Goal: Check status: Check status

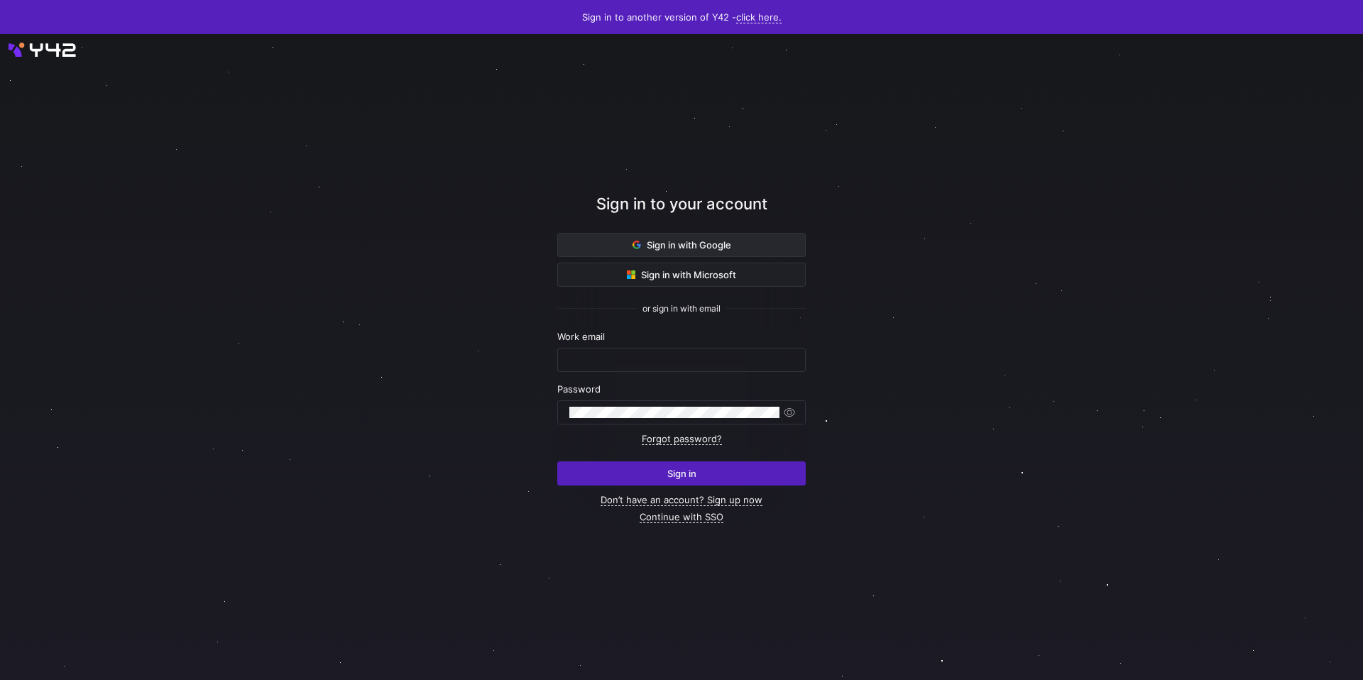
click at [621, 245] on span at bounding box center [681, 245] width 247 height 23
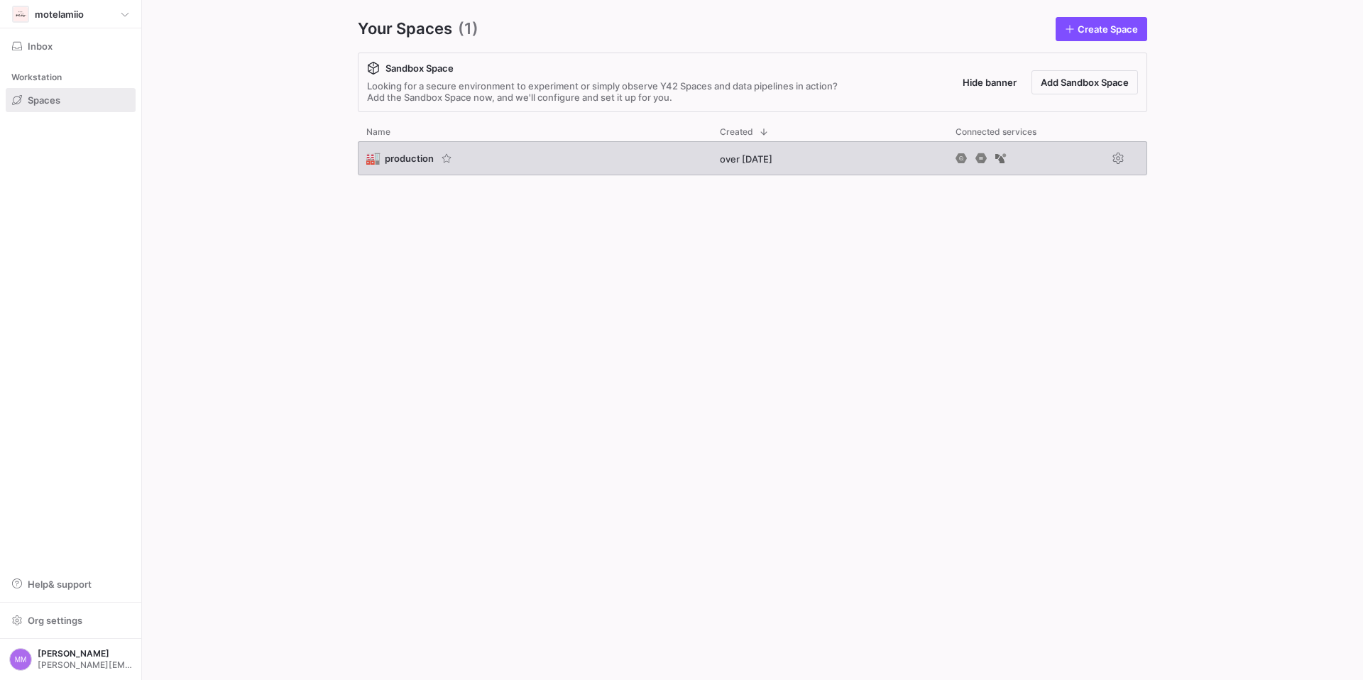
click at [405, 161] on span "production" at bounding box center [409, 158] width 49 height 11
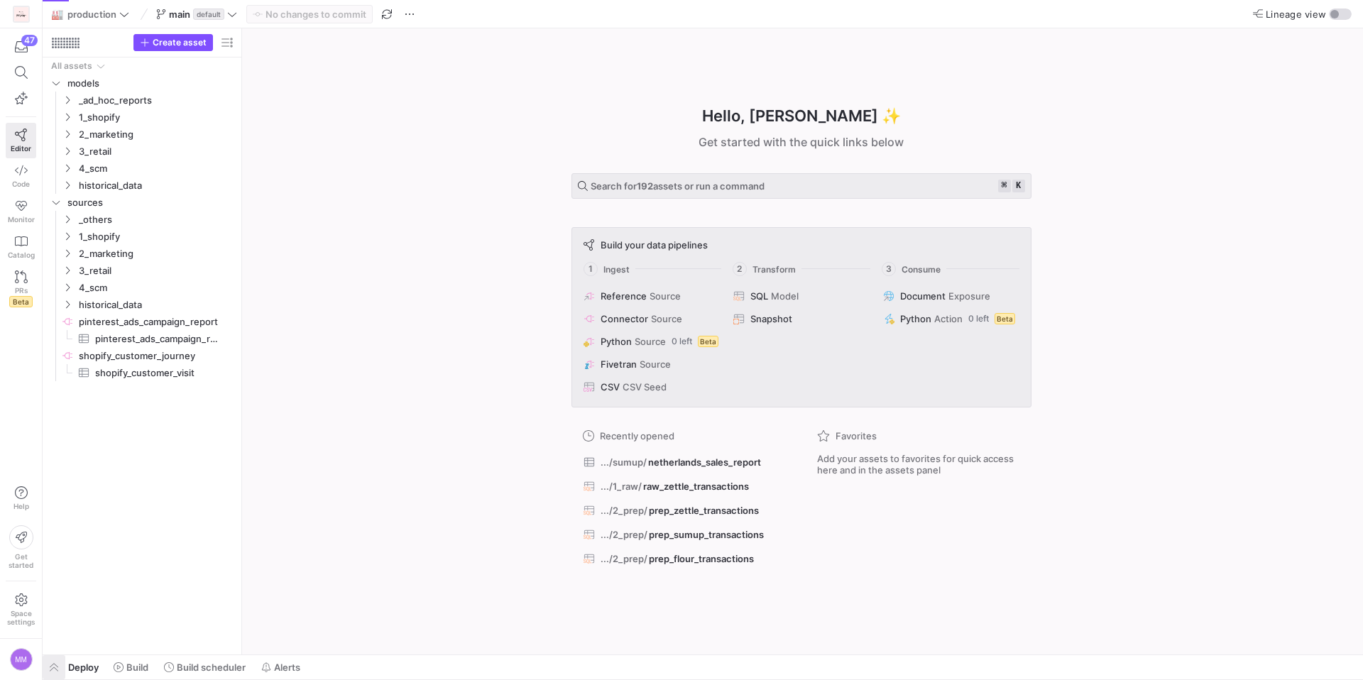
click at [62, 665] on span "button" at bounding box center [54, 667] width 23 height 24
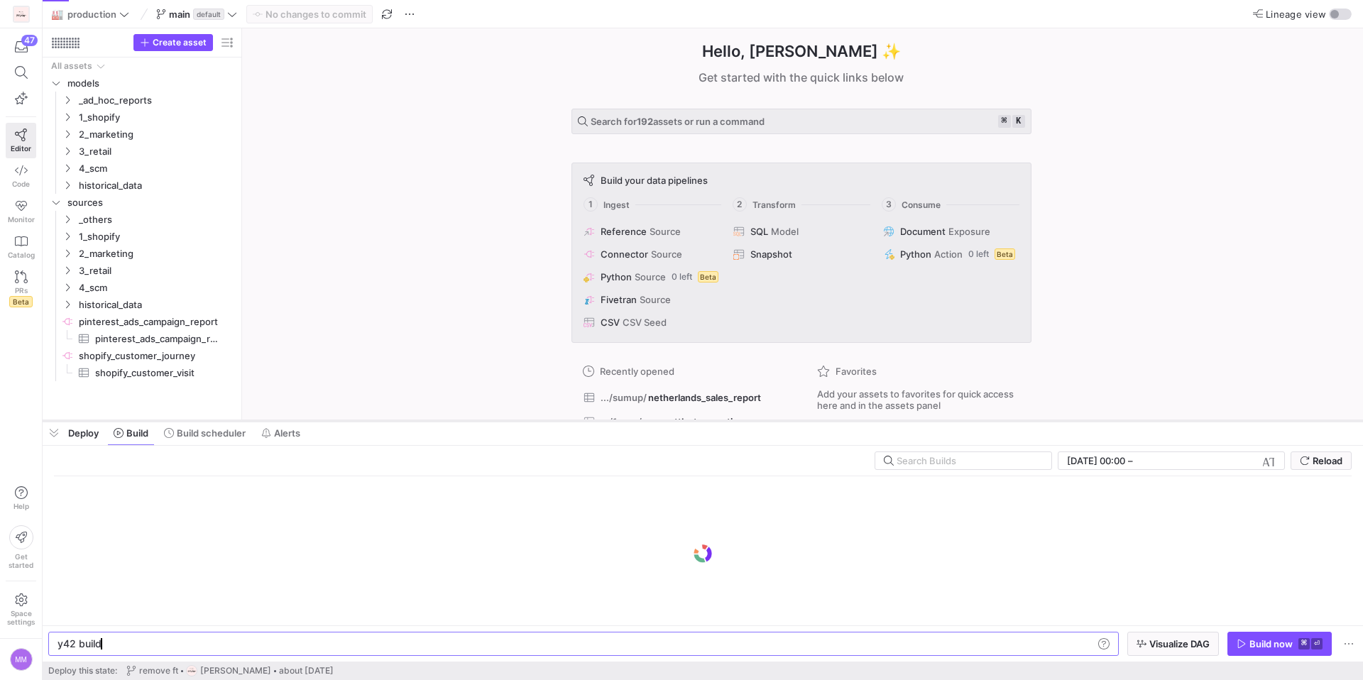
scroll to position [0, 43]
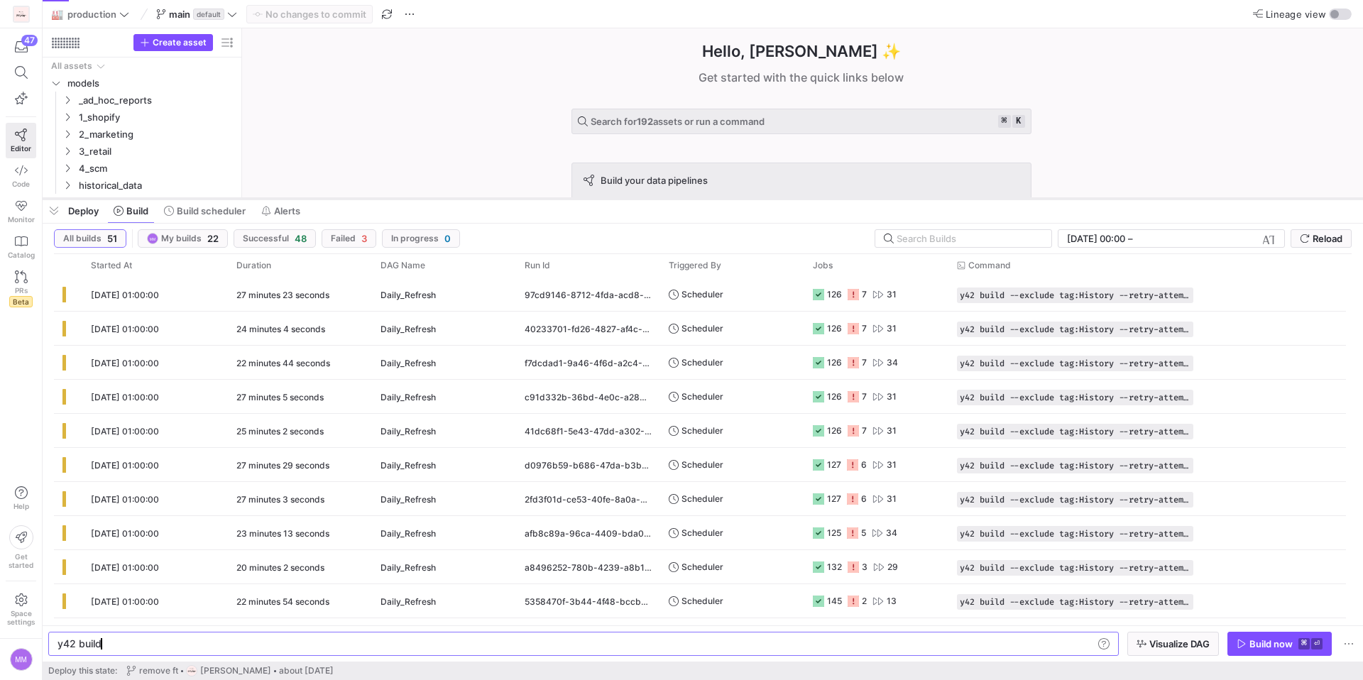
drag, startPoint x: 331, startPoint y: 420, endPoint x: 359, endPoint y: 198, distance: 224.1
click at [359, 198] on div at bounding box center [703, 199] width 1321 height 6
click at [126, 297] on span "[DATE] 01:00:00" at bounding box center [125, 295] width 68 height 11
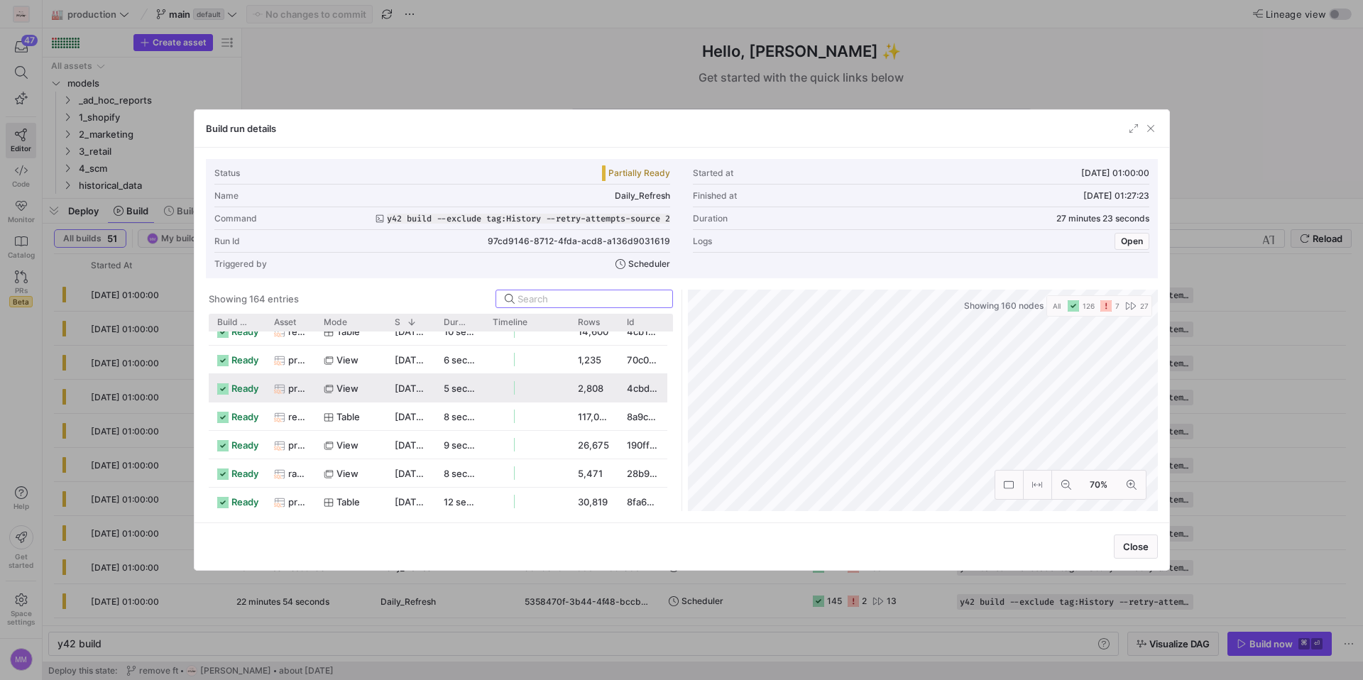
scroll to position [0, 0]
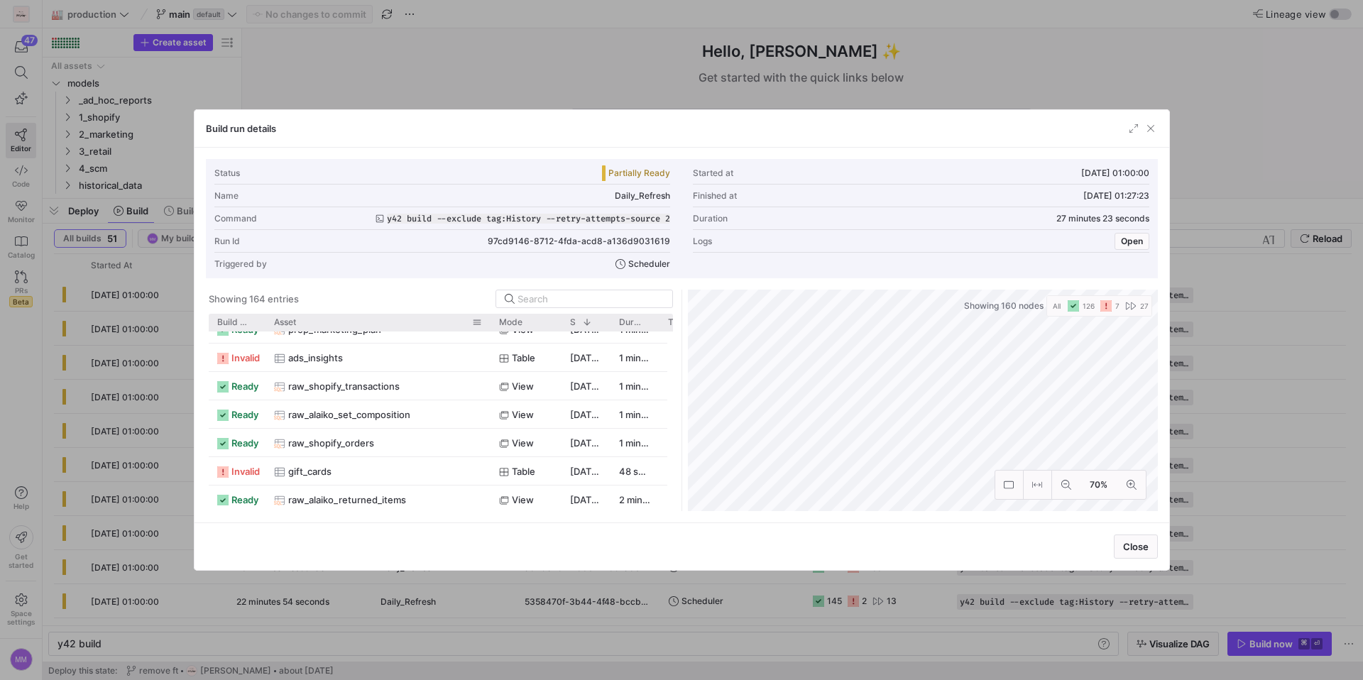
drag, startPoint x: 312, startPoint y: 324, endPoint x: 487, endPoint y: 329, distance: 175.4
click at [488, 329] on div at bounding box center [491, 322] width 6 height 17
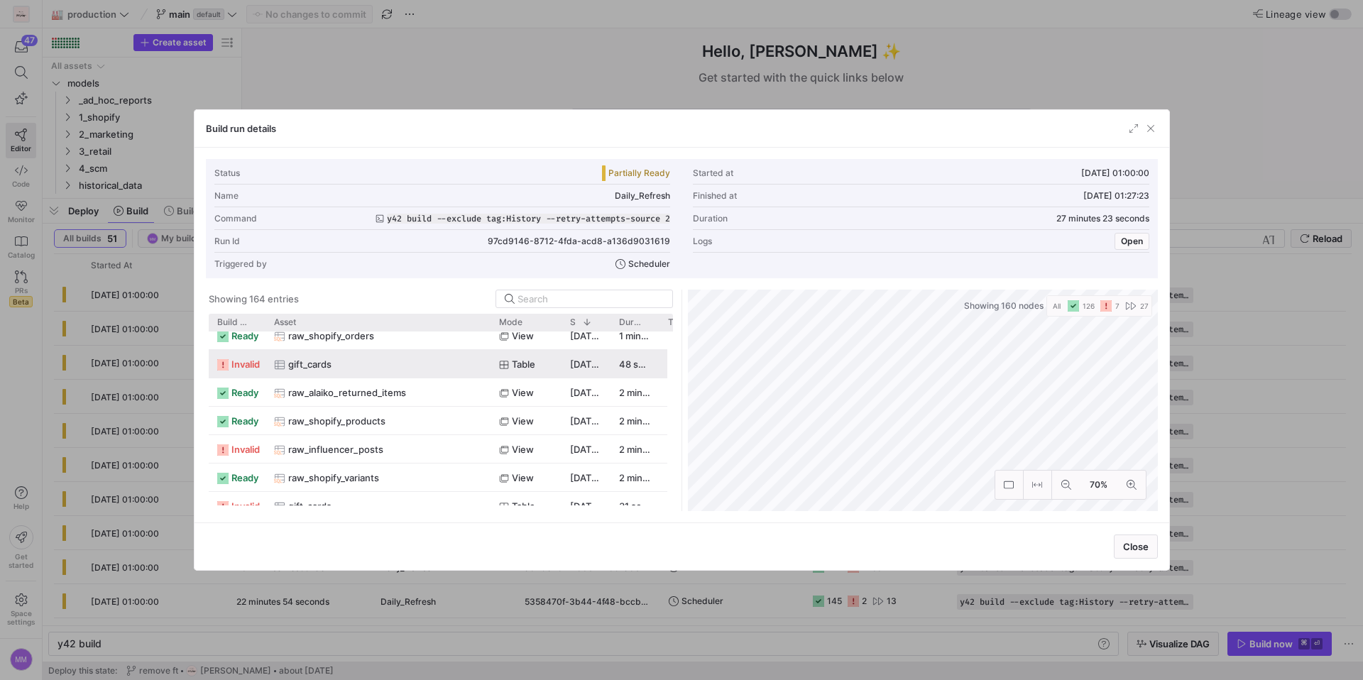
click at [300, 354] on span "gift_cards" at bounding box center [309, 365] width 43 height 28
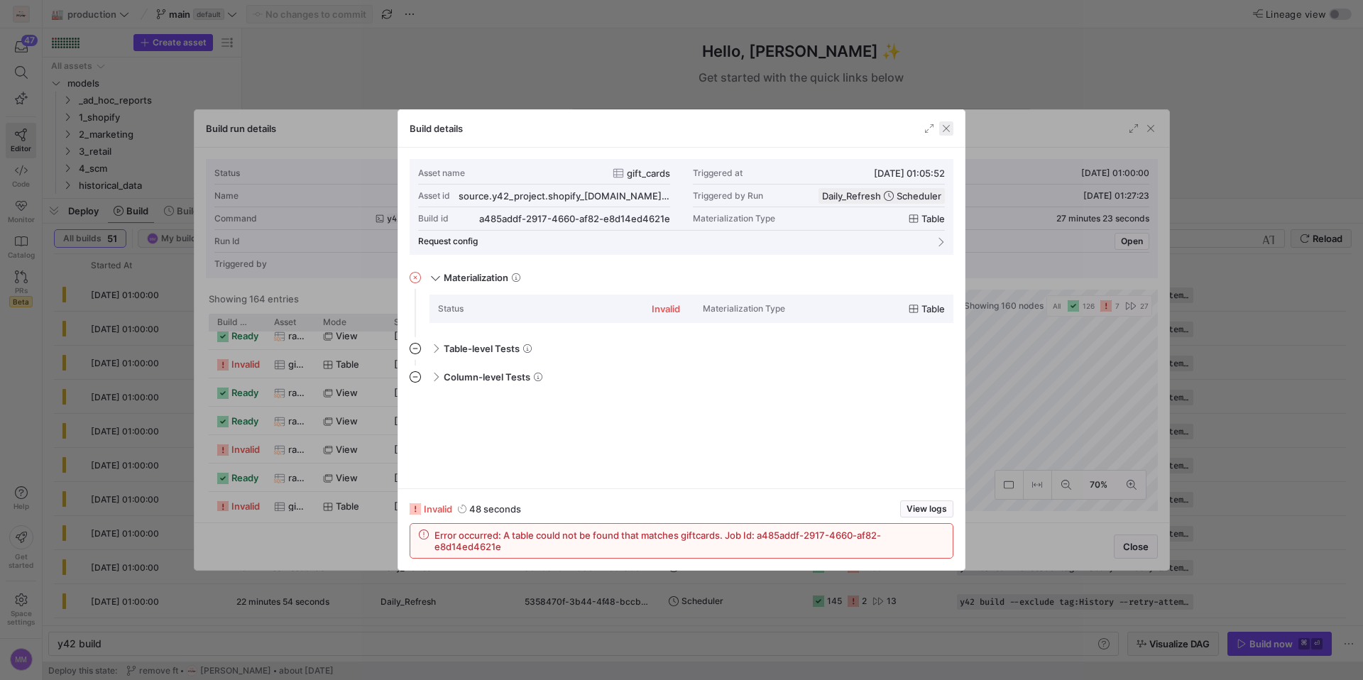
click at [946, 130] on span "button" at bounding box center [946, 128] width 14 height 14
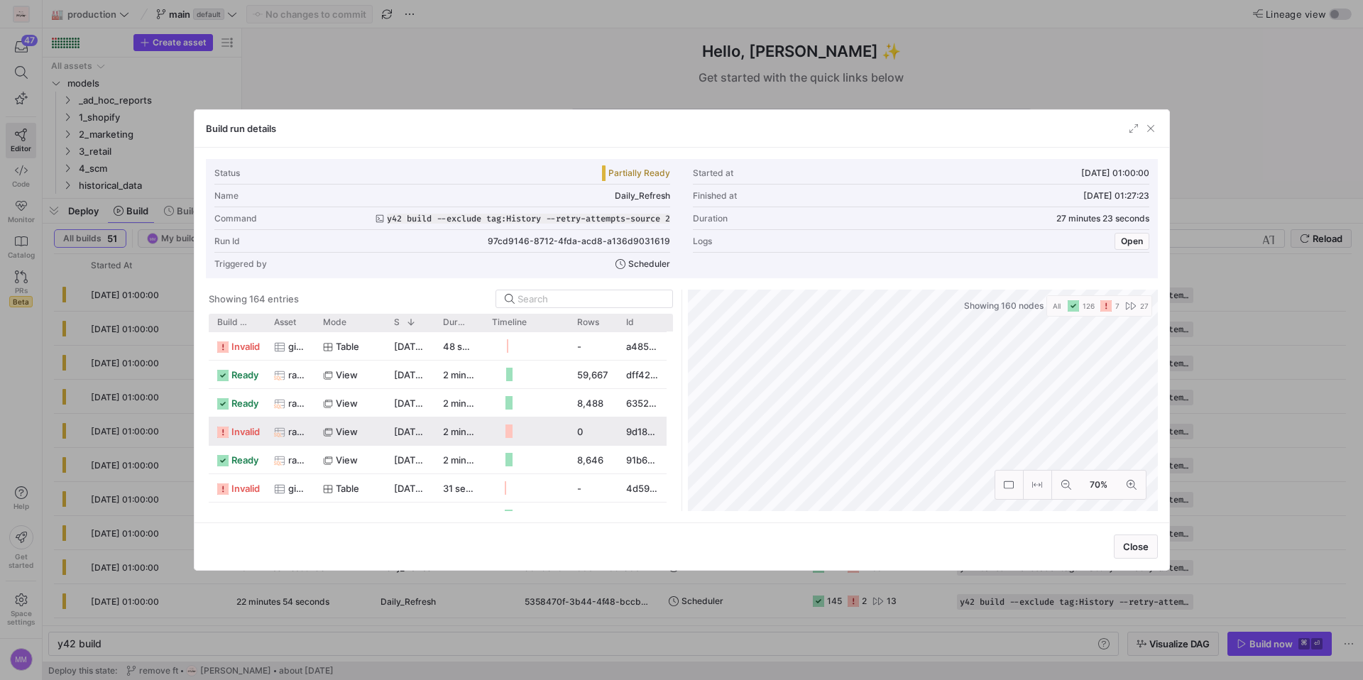
click at [292, 437] on span "raw_influencer_posts" at bounding box center [297, 432] width 18 height 28
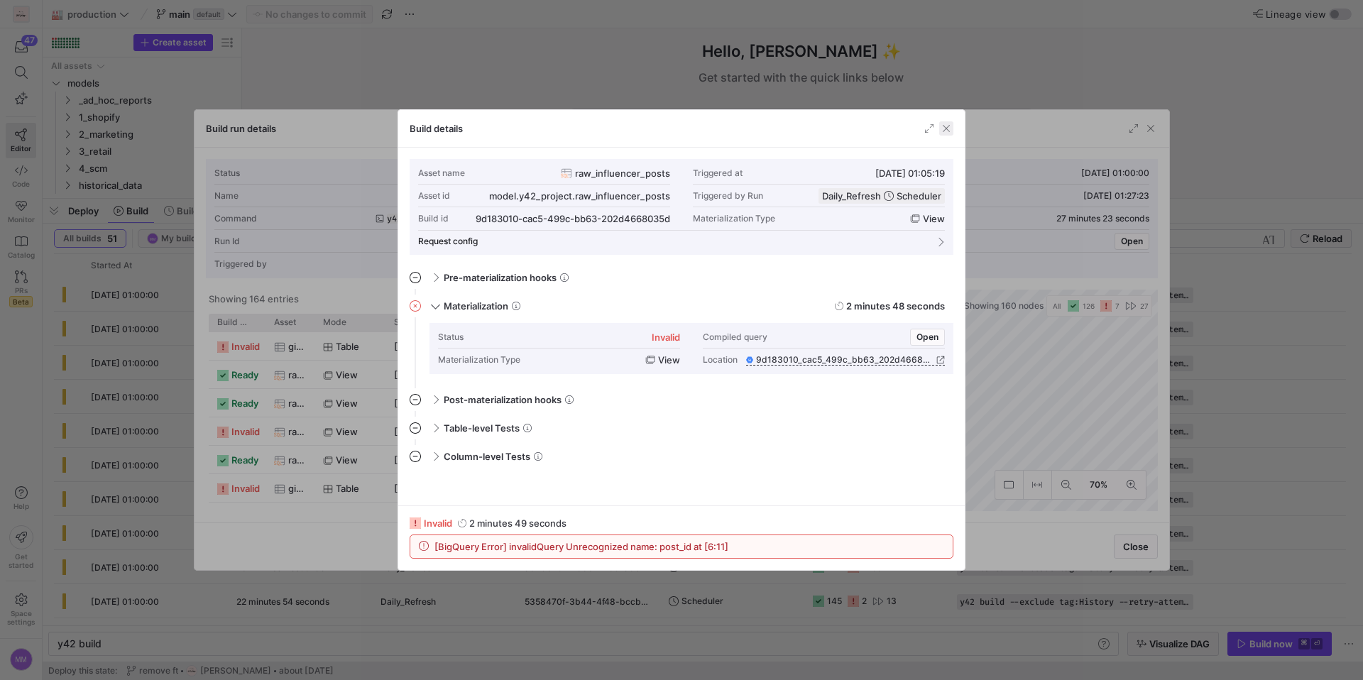
click at [947, 128] on span "button" at bounding box center [946, 128] width 14 height 14
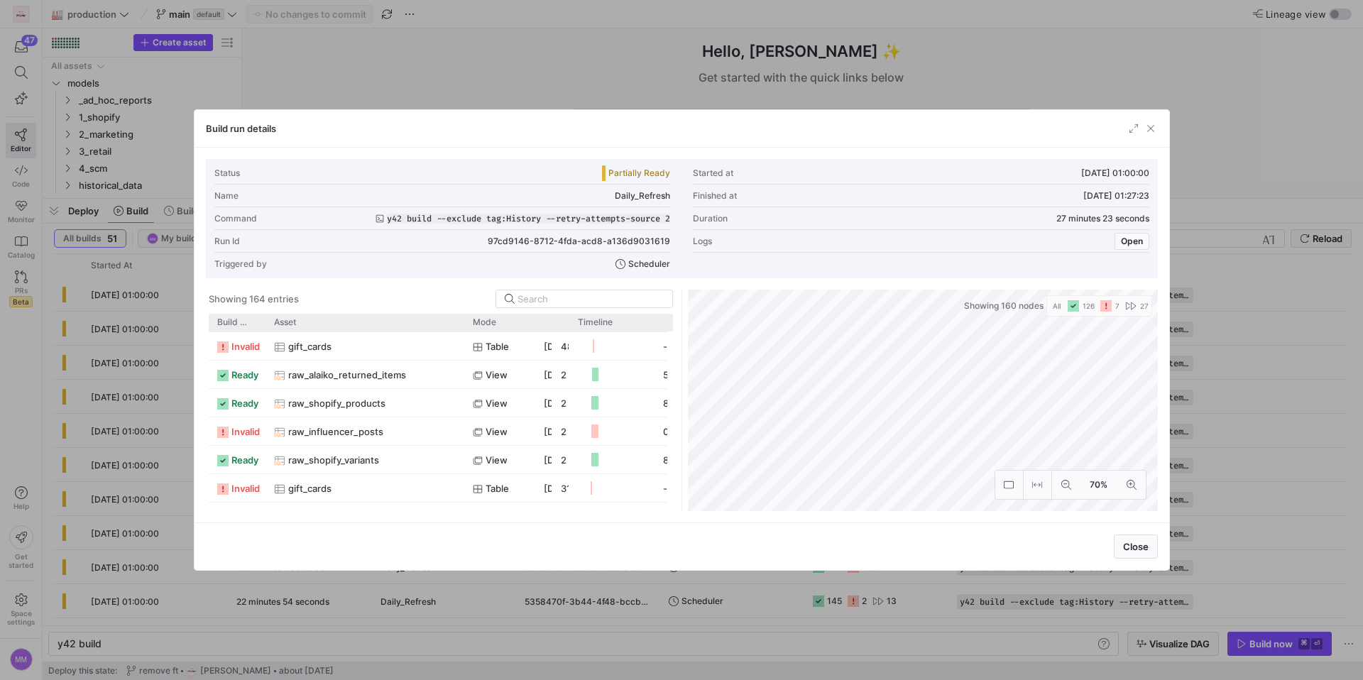
drag, startPoint x: 312, startPoint y: 325, endPoint x: 462, endPoint y: 332, distance: 150.0
click at [462, 332] on div "Build status Asset Mode 1" at bounding box center [441, 412] width 464 height 197
